Goal: Register for event/course

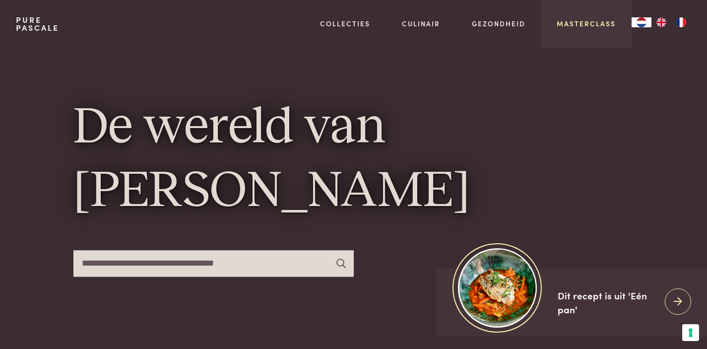
click at [585, 22] on link "Masterclass" at bounding box center [586, 23] width 59 height 10
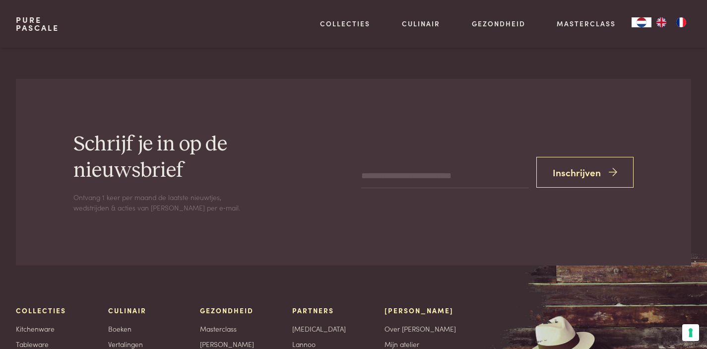
scroll to position [3255, 0]
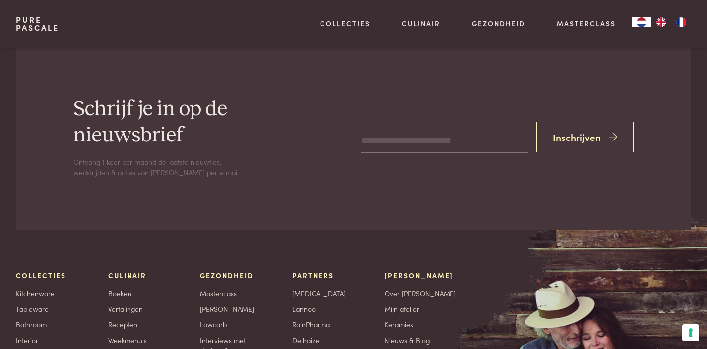
click at [419, 132] on input "email" at bounding box center [444, 141] width 167 height 24
type input "**********"
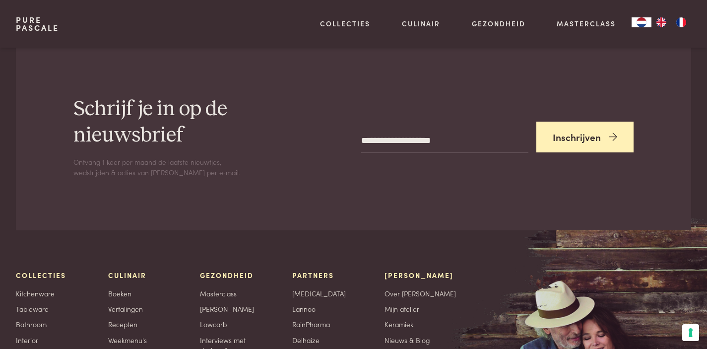
click at [600, 126] on button "Inschrijven" at bounding box center [585, 137] width 97 height 31
click at [614, 130] on icon "submit" at bounding box center [613, 137] width 8 height 14
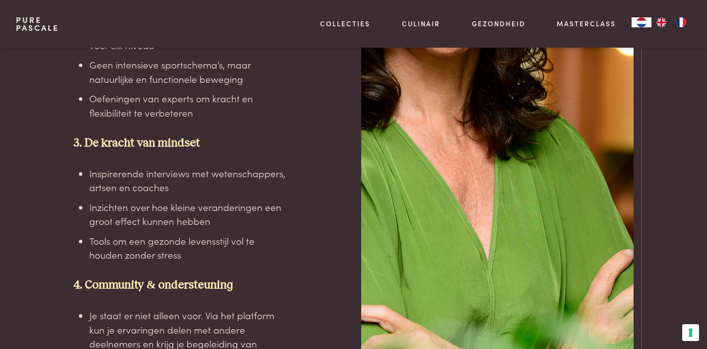
scroll to position [1919, 0]
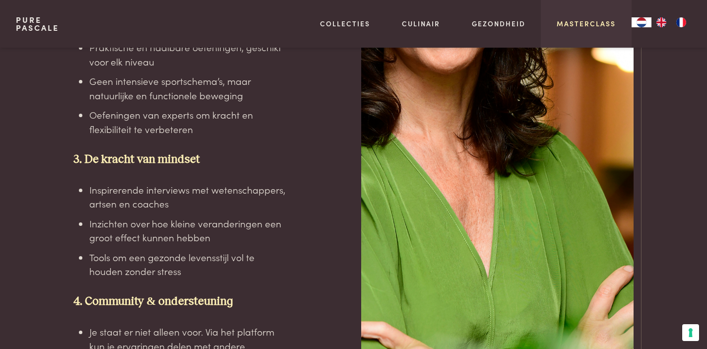
click at [582, 24] on link "Masterclass" at bounding box center [586, 23] width 59 height 10
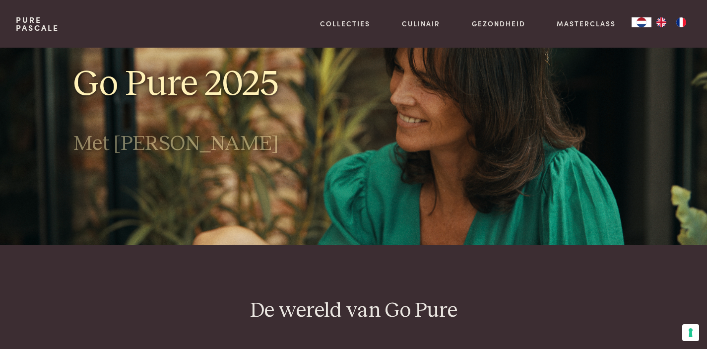
scroll to position [12, 0]
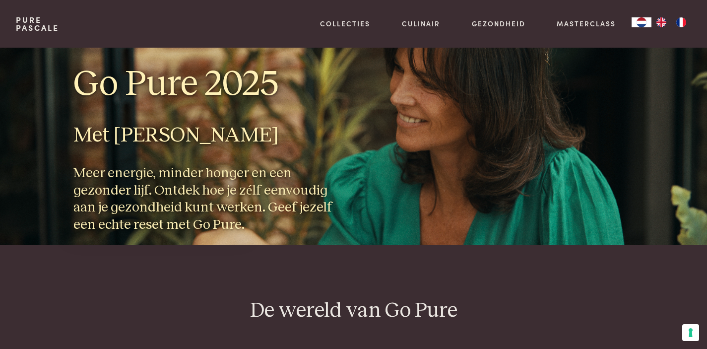
click at [234, 134] on h2 "Met [PERSON_NAME]" at bounding box center [209, 136] width 273 height 26
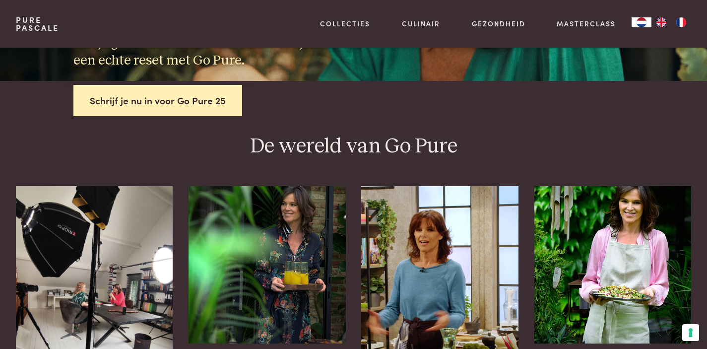
scroll to position [0, 0]
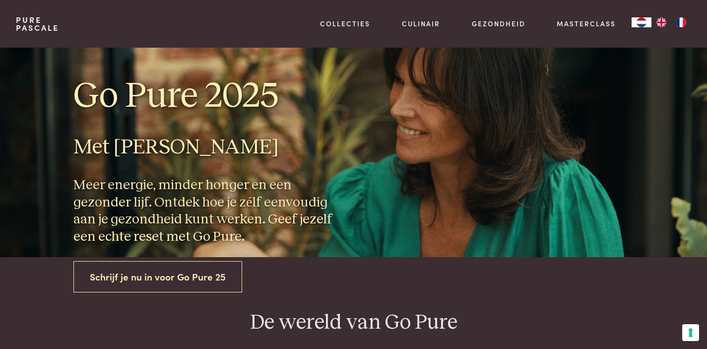
click at [206, 279] on link "Schrijf je nu in voor Go Pure 25" at bounding box center [157, 276] width 169 height 31
